Goal: Find specific fact: Find specific fact

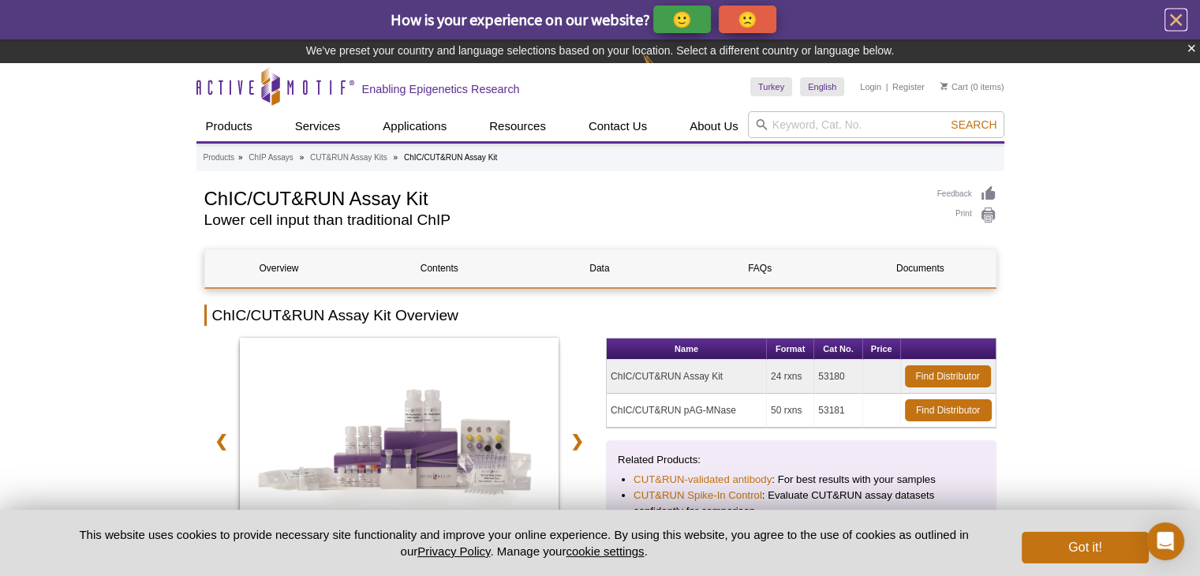
click at [1178, 13] on icon "close" at bounding box center [1177, 20] width 20 height 20
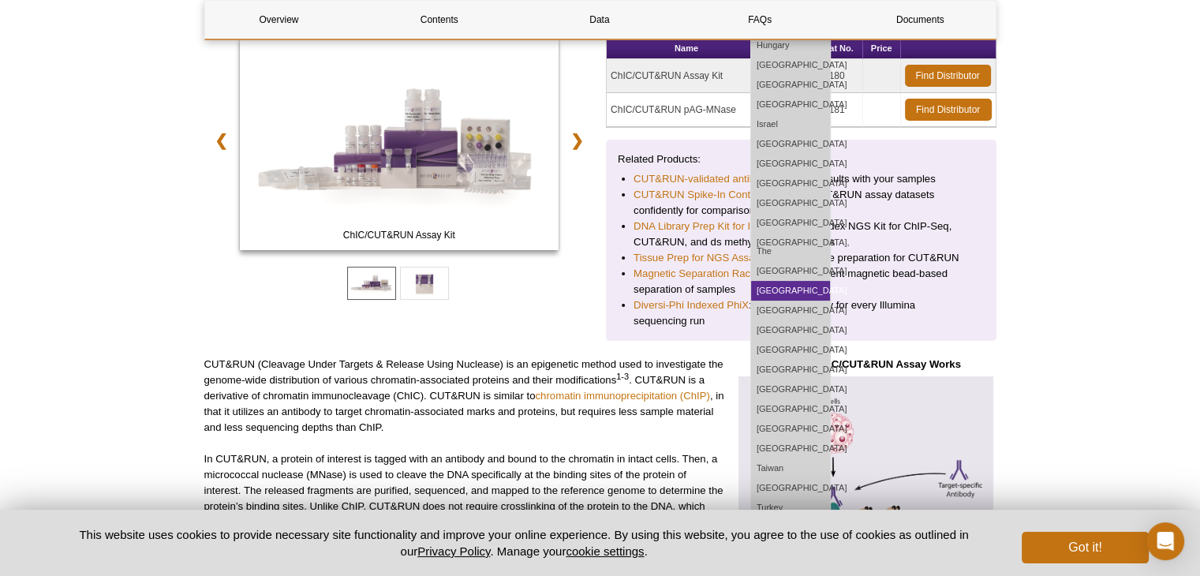
scroll to position [316, 0]
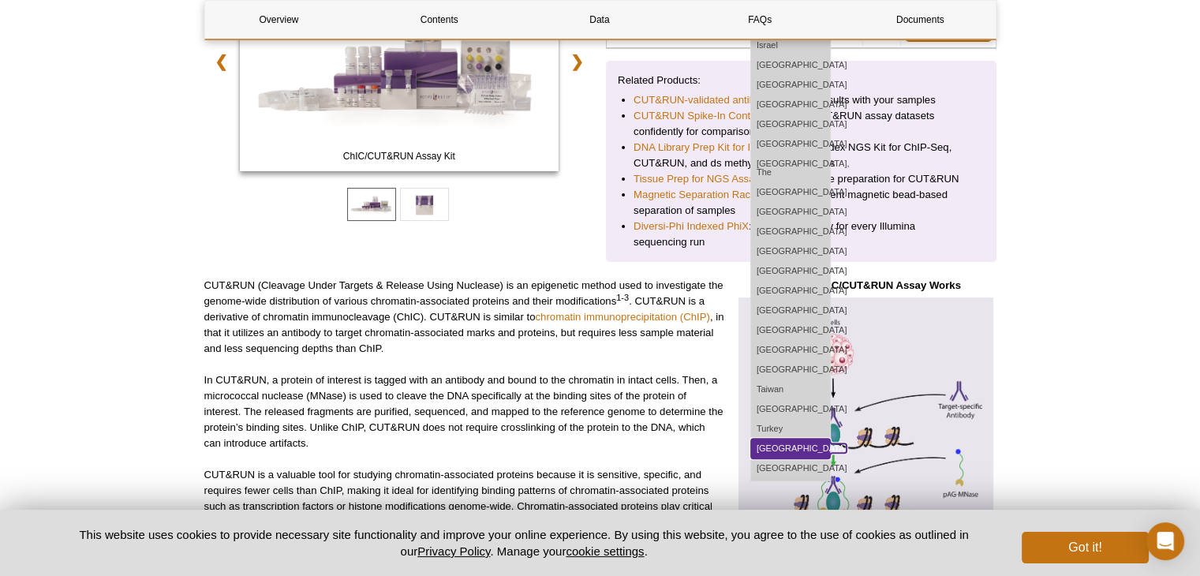
click at [781, 452] on link "[GEOGRAPHIC_DATA]" at bounding box center [790, 449] width 79 height 20
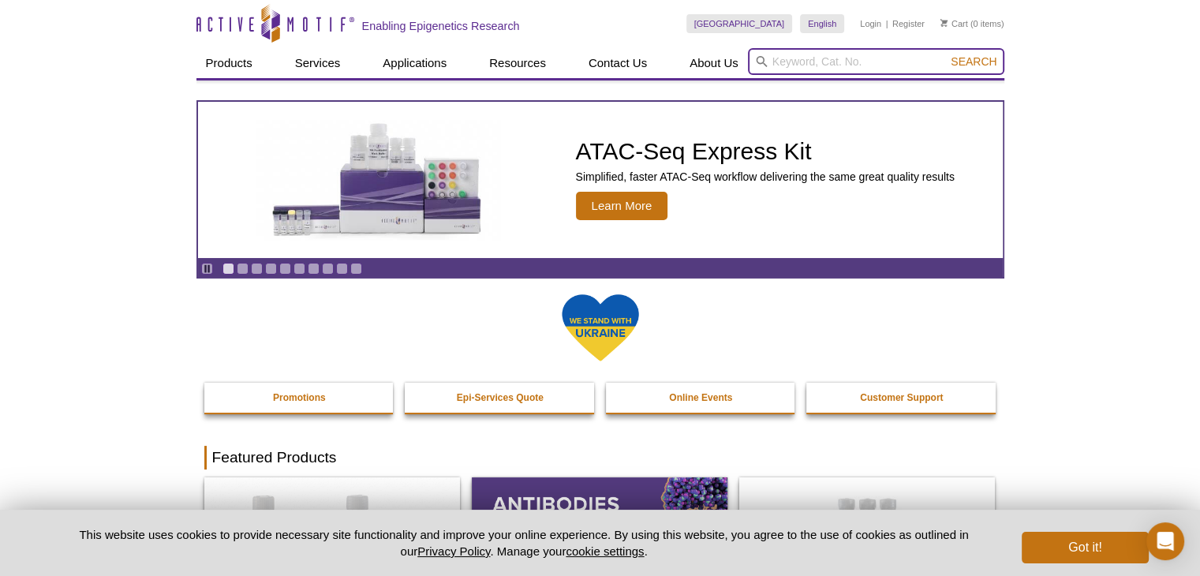
click at [822, 58] on input "search" at bounding box center [876, 61] width 257 height 27
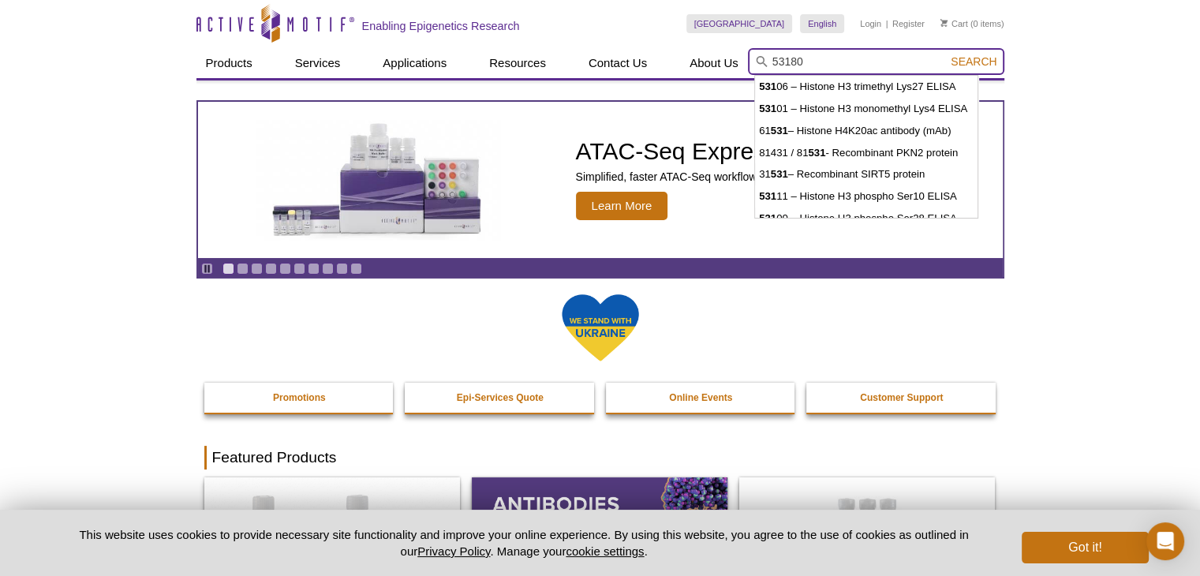
type input "53180"
click at [946, 54] on button "Search" at bounding box center [973, 61] width 55 height 14
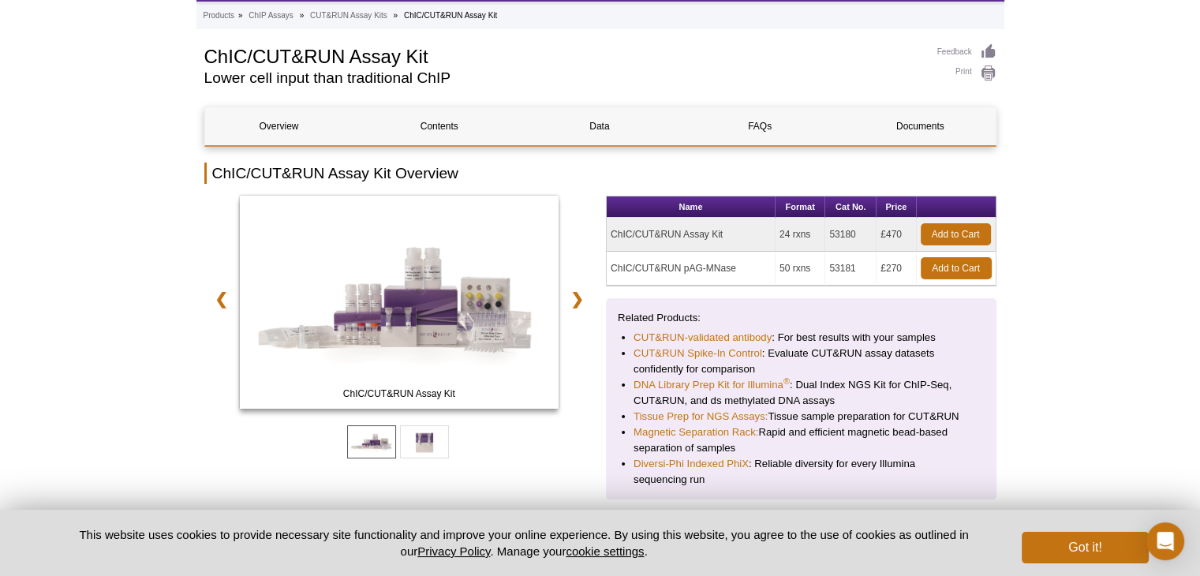
scroll to position [158, 0]
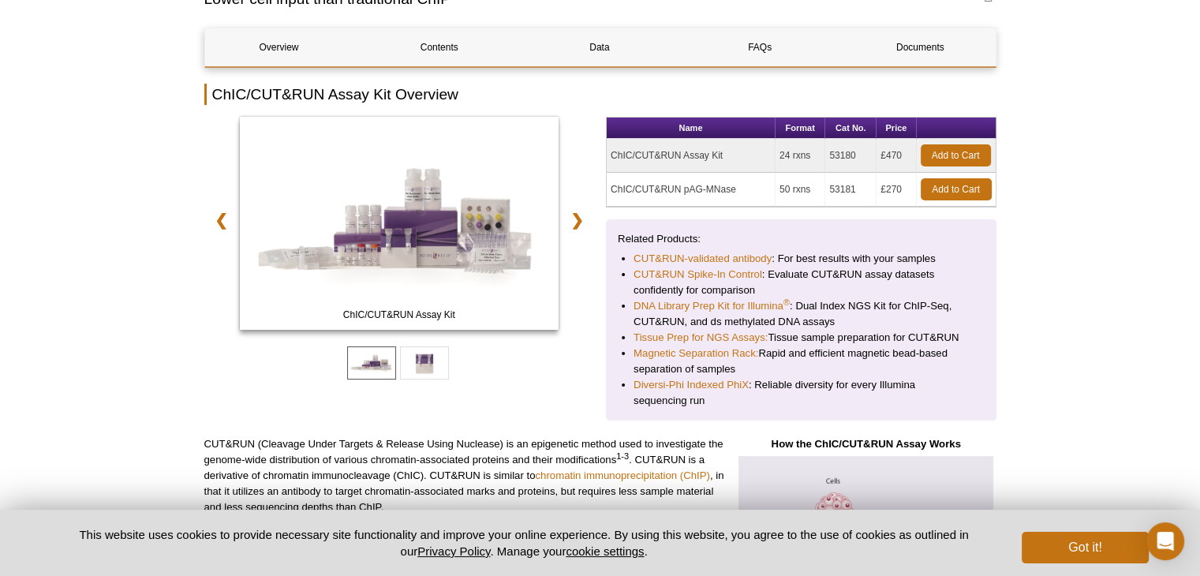
drag, startPoint x: 716, startPoint y: 158, endPoint x: 608, endPoint y: 159, distance: 108.1
click at [608, 159] on td "ChIC/CUT&RUN Assay Kit" at bounding box center [691, 156] width 169 height 34
copy td "ChIC/CUT&RUN Assay Kit"
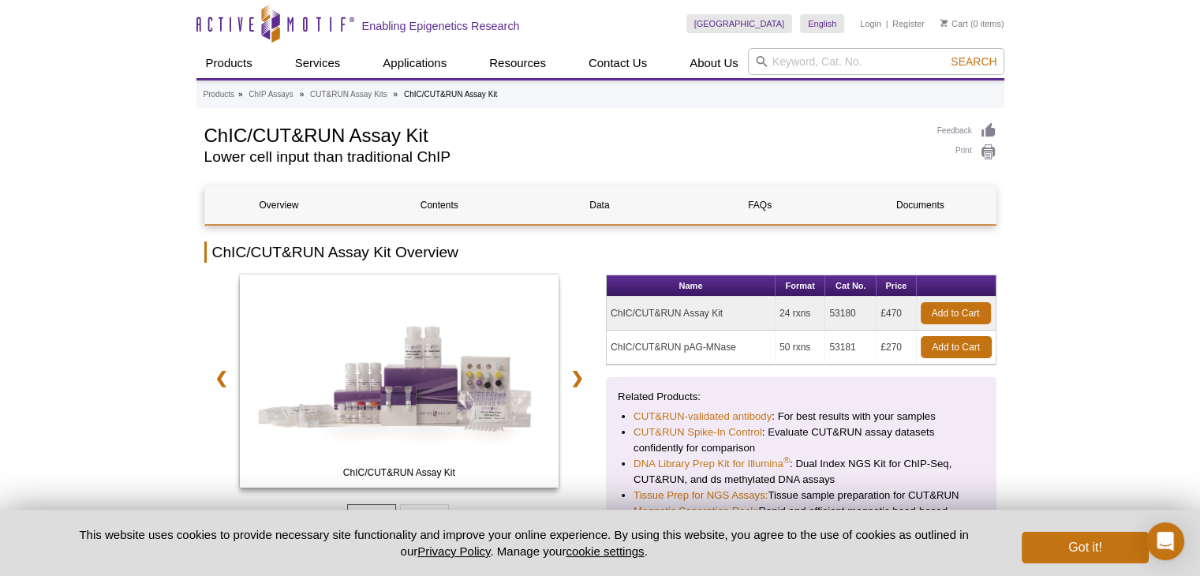
click at [830, 320] on td "53180" at bounding box center [851, 314] width 51 height 34
click at [856, 310] on td "53180" at bounding box center [851, 314] width 51 height 34
drag, startPoint x: 849, startPoint y: 310, endPoint x: 826, endPoint y: 312, distance: 23.7
click at [826, 312] on td "53180" at bounding box center [851, 314] width 51 height 34
copy td "53180"
